Goal: Task Accomplishment & Management: Use online tool/utility

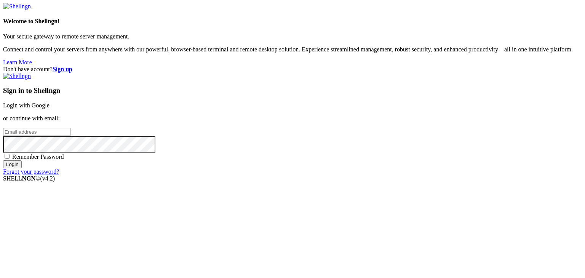
click at [71, 130] on input "email" at bounding box center [36, 132] width 67 height 8
type input "[EMAIL_ADDRESS][DOMAIN_NAME]"
click at [64, 160] on span "Remember Password" at bounding box center [38, 157] width 52 height 6
click at [10, 159] on input "Remember Password" at bounding box center [7, 156] width 5 height 5
checkbox input "true"
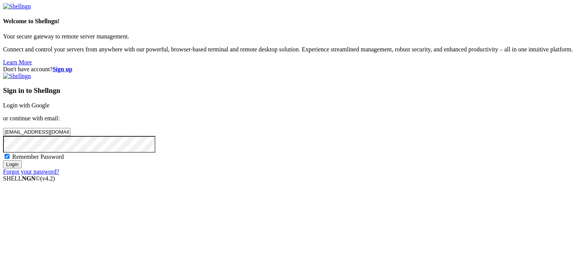
click at [22, 168] on input "Login" at bounding box center [12, 164] width 19 height 8
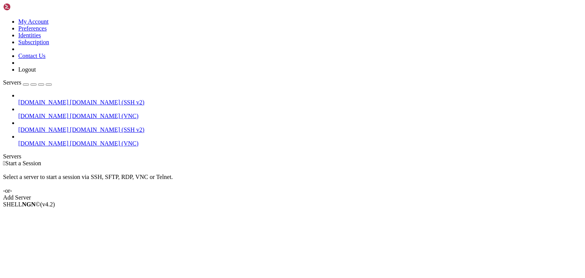
click at [30, 79] on link "Servers" at bounding box center [27, 82] width 49 height 6
click at [34, 99] on span "[DOMAIN_NAME]" at bounding box center [43, 102] width 50 height 6
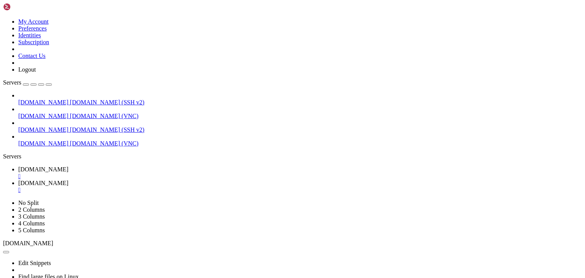
scroll to position [35, 0]
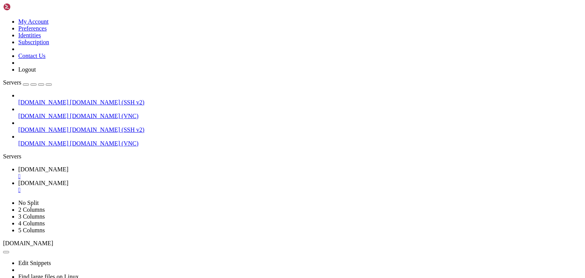
type input "/home/ubuntu/deckSecOps/static"
click at [478, 166] on ul "[DOMAIN_NAME]  [DOMAIN_NAME] " at bounding box center [292, 179] width 579 height 27
click at [202, 187] on div "" at bounding box center [300, 190] width 564 height 7
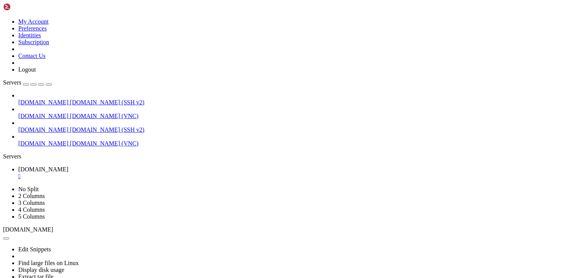
click at [144, 173] on div "" at bounding box center [300, 176] width 564 height 7
